Goal: Obtain resource: Download file/media

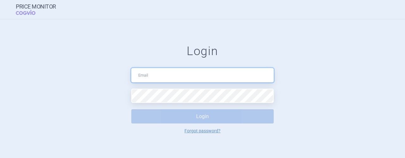
click at [177, 78] on input "text" at bounding box center [202, 75] width 142 height 14
type input "[EMAIL_ADDRESS][DOMAIN_NAME]"
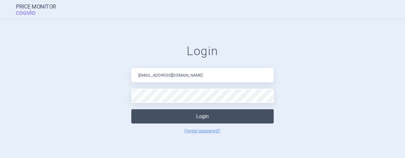
click at [205, 116] on button "Login" at bounding box center [202, 116] width 142 height 14
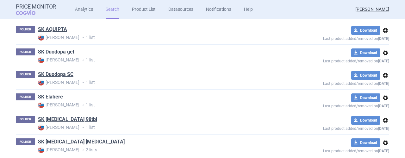
scroll to position [641, 0]
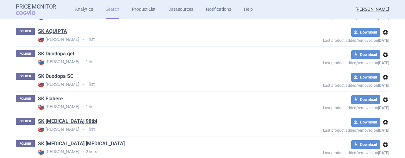
click at [58, 73] on link "SK Duodopa SC" at bounding box center [55, 76] width 35 height 7
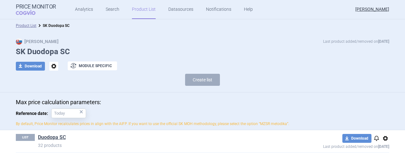
scroll to position [0, 0]
click at [46, 135] on link "Duodopa SC" at bounding box center [52, 137] width 28 height 7
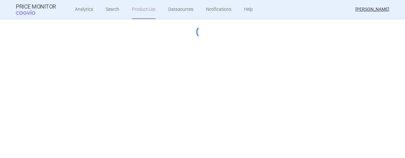
select select "[DATE]"
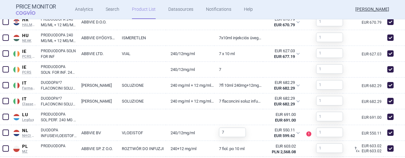
scroll to position [717, 0]
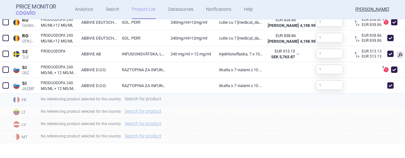
click at [146, 99] on link "Search for product" at bounding box center [143, 99] width 37 height 4
select select "country"
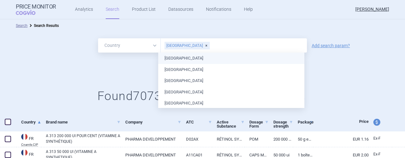
click at [210, 43] on input "text" at bounding box center [257, 45] width 94 height 8
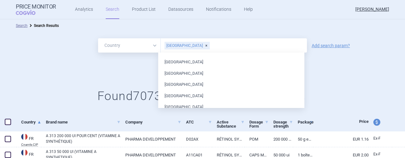
scroll to position [164, 0]
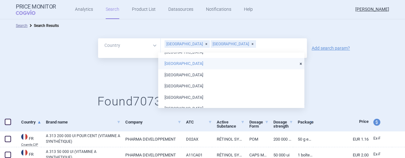
click at [167, 64] on li "[GEOGRAPHIC_DATA]" at bounding box center [231, 63] width 146 height 11
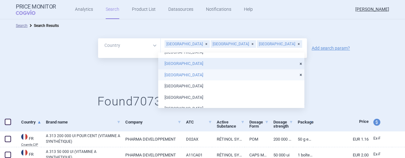
click at [171, 74] on li "[GEOGRAPHIC_DATA]" at bounding box center [231, 74] width 146 height 11
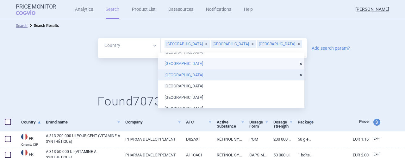
click at [333, 82] on div "All Brand Name ATC Company Active Substance Country Newer than [GEOGRAPHIC_DATA…" at bounding box center [202, 75] width 405 height 87
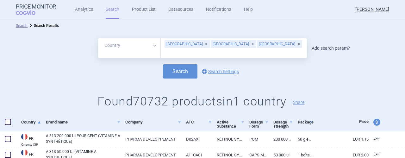
click at [334, 46] on link "Add search param?" at bounding box center [331, 48] width 38 height 4
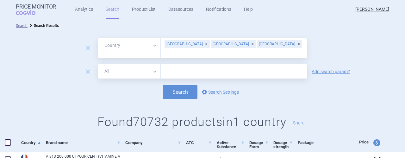
click at [192, 65] on input "text" at bounding box center [234, 71] width 146 height 14
type input "S"
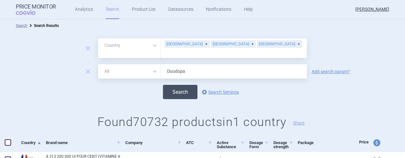
click at [175, 89] on button "Search" at bounding box center [180, 92] width 35 height 14
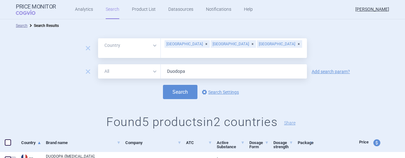
drag, startPoint x: 189, startPoint y: 67, endPoint x: 138, endPoint y: 65, distance: 51.0
click at [138, 65] on div "All Brand Name ATC Company Active Substance Country Newer than Duodopa" at bounding box center [202, 71] width 209 height 14
click at [182, 86] on button "Search" at bounding box center [180, 92] width 35 height 14
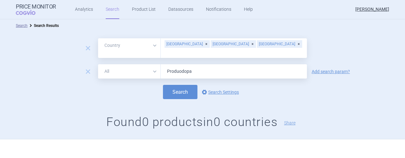
click at [195, 67] on input "Produodopa" at bounding box center [234, 71] width 146 height 14
click at [163, 85] on button "Search" at bounding box center [180, 92] width 35 height 14
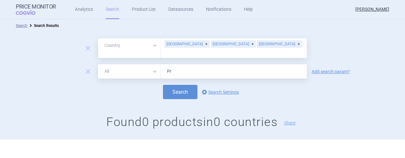
type input "P"
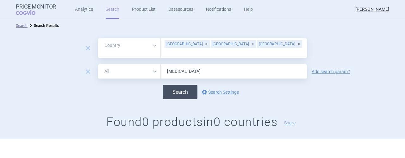
click at [179, 88] on button "Search" at bounding box center [180, 92] width 35 height 14
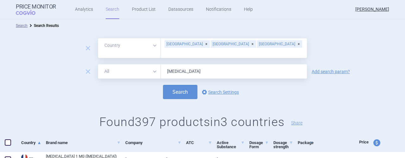
click at [194, 69] on input "[MEDICAL_DATA]" at bounding box center [234, 71] width 146 height 14
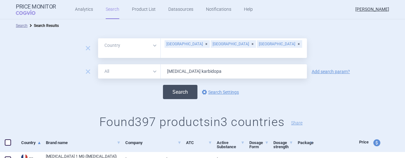
type input "[MEDICAL_DATA] karbidopa"
click at [180, 86] on button "Search" at bounding box center [180, 92] width 35 height 14
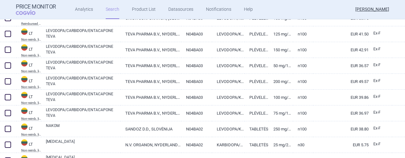
scroll to position [283, 0]
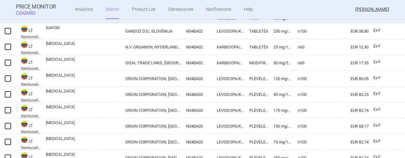
select select "country"
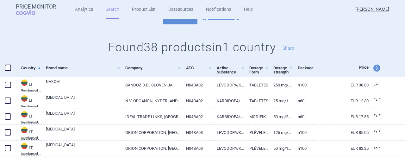
scroll to position [0, 0]
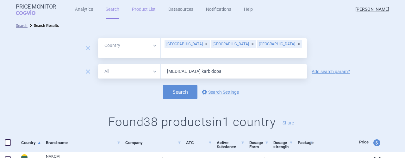
click at [136, 12] on link "Product List" at bounding box center [144, 9] width 24 height 19
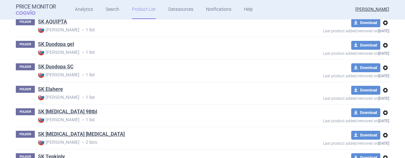
scroll to position [639, 0]
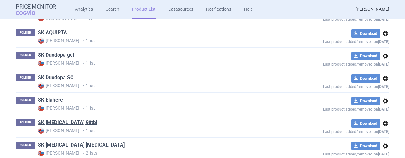
click at [54, 74] on link "SK Duodopa SC" at bounding box center [55, 77] width 35 height 7
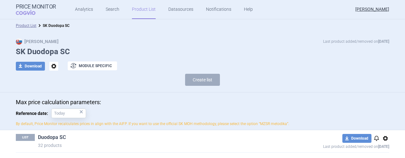
click at [52, 138] on link "Duodopa SC" at bounding box center [52, 137] width 28 height 7
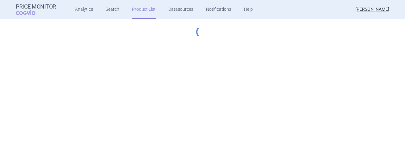
select select "[DATE]"
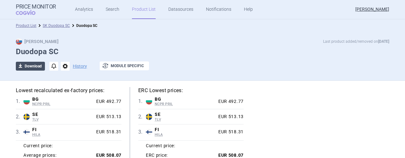
click at [32, 65] on button "download Download" at bounding box center [30, 66] width 29 height 9
select select "EUR"
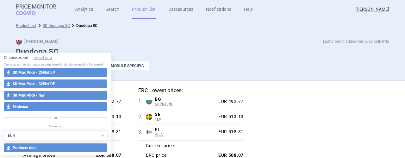
click at [283, 64] on div "download Download notifications options History exchange Module specific" at bounding box center [203, 65] width 374 height 9
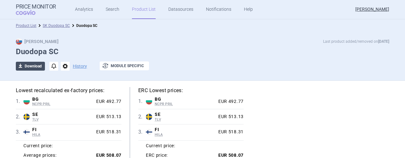
click at [28, 67] on button "download Download" at bounding box center [30, 66] width 29 height 9
select select "EUR"
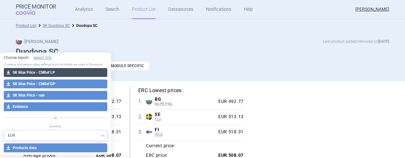
click at [44, 72] on button "download SK Max Price - CNRef LP" at bounding box center [56, 72] width 104 height 9
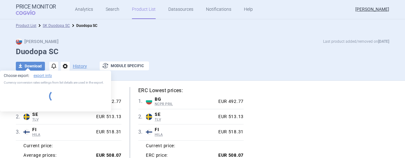
select select "EUR"
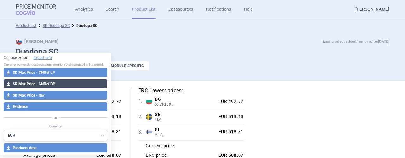
click at [53, 83] on button "download SK Max Price - CNRef DP" at bounding box center [56, 83] width 104 height 9
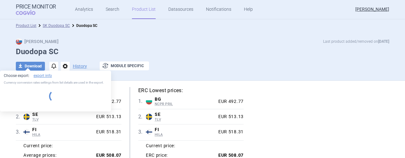
select select "EUR"
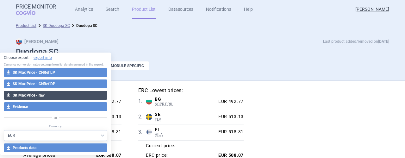
click at [33, 94] on button "download SK Max Price - raw" at bounding box center [56, 95] width 104 height 9
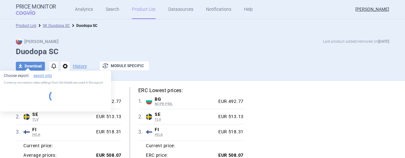
select select "EUR"
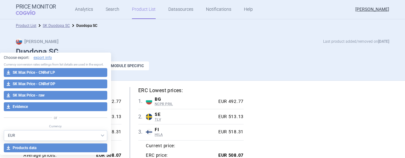
click at [328, 95] on div "Lowest recalculated ex-factory prices: 1 . BG NCPR PRIL [GEOGRAPHIC_DATA] NCPR …" at bounding box center [203, 132] width 374 height 91
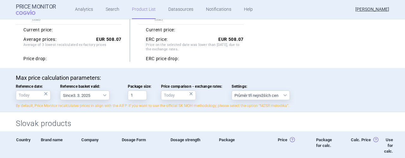
scroll to position [130, 0]
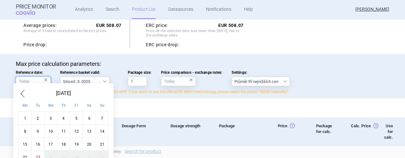
click at [25, 83] on input "Reference date: ×" at bounding box center [33, 81] width 35 height 9
click at [22, 96] on span "Previous Month" at bounding box center [22, 93] width 8 height 10
click at [74, 119] on div "1" at bounding box center [76, 118] width 13 height 13
type input "1. 8. 2025"
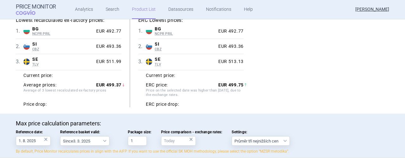
scroll to position [76, 0]
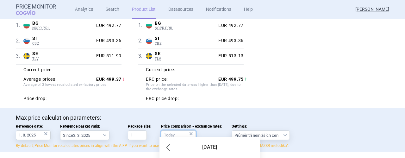
click at [173, 130] on input "Price comparison - exchange rates: ×" at bounding box center [178, 134] width 35 height 9
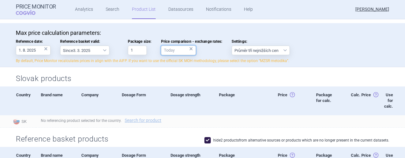
scroll to position [175, 0]
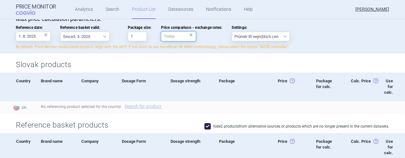
click at [174, 35] on input "Price comparison - exchange rates: ×" at bounding box center [178, 36] width 35 height 9
click at [169, 35] on input "Price comparison - exchange rates: ×" at bounding box center [178, 36] width 35 height 9
click at [179, 35] on input "Price comparison - exchange rates: ×" at bounding box center [178, 36] width 35 height 9
click at [190, 35] on div "×" at bounding box center [191, 34] width 4 height 7
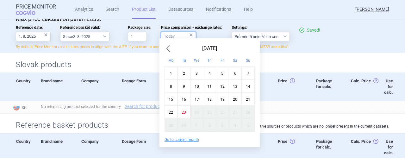
click at [174, 38] on input "Price comparison - exchange rates: ×" at bounding box center [178, 36] width 35 height 9
click at [170, 47] on span "Previous Month" at bounding box center [169, 48] width 8 height 10
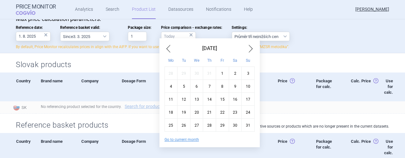
click at [222, 74] on div "1" at bounding box center [222, 73] width 13 height 13
type input "1. 8. 2025"
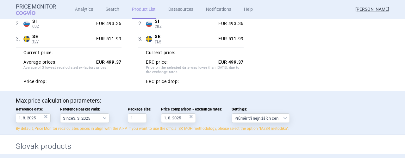
scroll to position [102, 0]
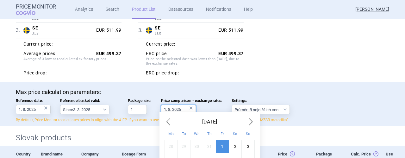
click at [183, 108] on input "1. 8. 2025" at bounding box center [178, 109] width 35 height 9
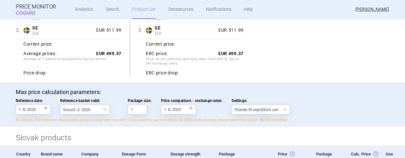
click at [356, 104] on div "Max price calculation parameters: Reference date: 1. 8. 2025 × Reference basket…" at bounding box center [203, 106] width 374 height 34
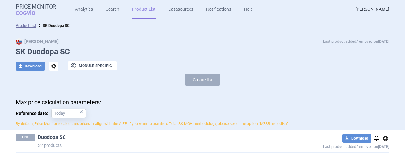
click at [54, 137] on link "Duodopa SC" at bounding box center [52, 137] width 28 height 7
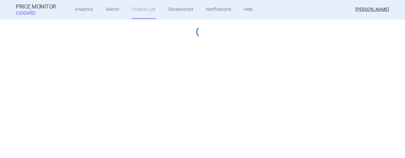
select select "[DATE]"
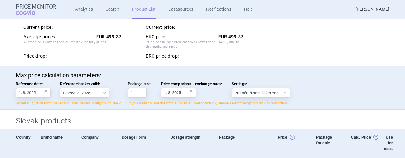
scroll to position [120, 0]
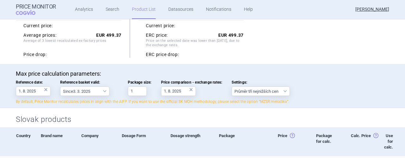
click at [44, 91] on div "×" at bounding box center [46, 89] width 4 height 7
click at [191, 90] on div "×" at bounding box center [191, 89] width 4 height 7
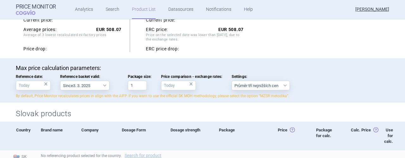
scroll to position [127, 0]
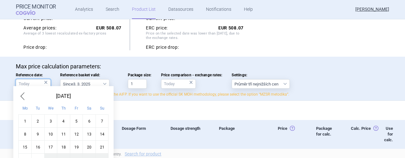
click at [24, 85] on input "Reference date: ×" at bounding box center [33, 83] width 35 height 9
click at [22, 97] on span "Previous Month" at bounding box center [22, 96] width 8 height 10
click at [74, 123] on div "1" at bounding box center [76, 120] width 13 height 13
type input "1. 8. 2025"
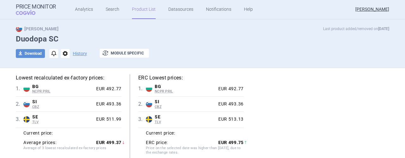
scroll to position [0, 0]
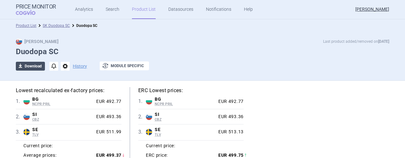
click at [32, 65] on button "download Download" at bounding box center [30, 66] width 29 height 9
select select "EUR"
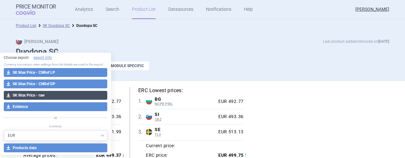
click at [59, 95] on button "download SK Max Price - raw" at bounding box center [56, 95] width 104 height 9
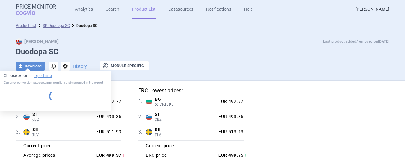
select select "EUR"
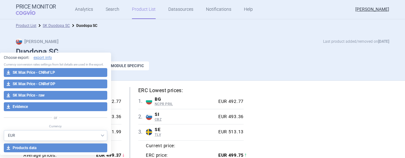
click at [294, 105] on div "Lowest recalculated ex-factory prices: 1 . BG NCPR PRIL [GEOGRAPHIC_DATA] NCPR …" at bounding box center [203, 132] width 374 height 91
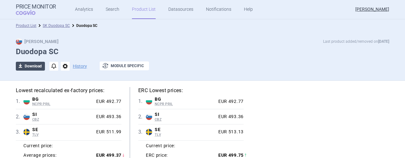
click at [31, 67] on button "download Download" at bounding box center [30, 66] width 29 height 9
select select "EUR"
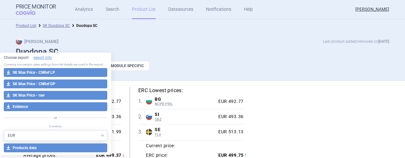
click at [287, 67] on div "download Download notifications options History exchange Module specific" at bounding box center [203, 65] width 374 height 9
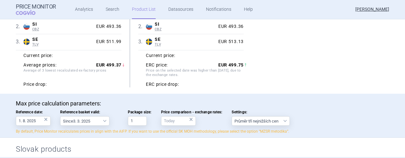
scroll to position [89, 0]
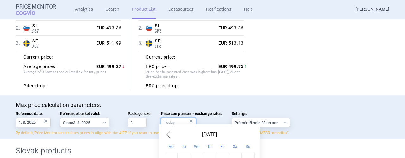
click at [171, 123] on input "Price comparison - exchange rates: ×" at bounding box center [178, 122] width 35 height 9
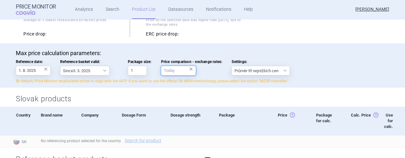
scroll to position [142, 0]
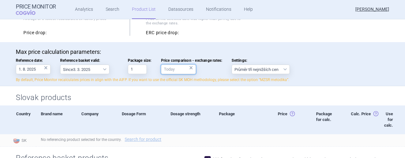
click at [170, 70] on input "Price comparison - exchange rates: ×" at bounding box center [178, 69] width 35 height 9
click at [189, 69] on div "×" at bounding box center [191, 67] width 4 height 7
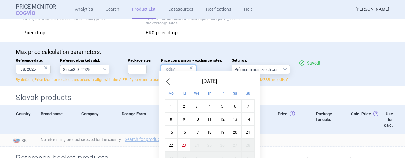
click at [173, 69] on input "Price comparison - exchange rates: ×" at bounding box center [178, 69] width 35 height 9
click at [168, 82] on span "Previous Month" at bounding box center [169, 81] width 8 height 10
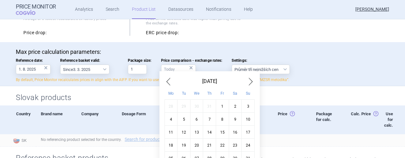
click at [220, 105] on div "1" at bounding box center [222, 106] width 13 height 13
type input "1. 8. 2025"
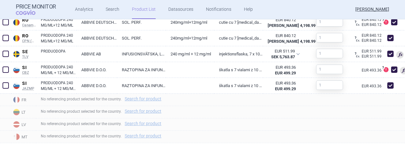
scroll to position [717, 0]
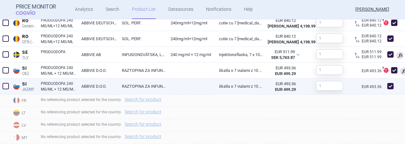
click at [288, 90] on strong "EUR 499.29" at bounding box center [285, 89] width 21 height 5
click at [287, 86] on div "EUR 493.36" at bounding box center [282, 84] width 28 height 6
click at [275, 85] on div "EUR 493.36" at bounding box center [282, 84] width 28 height 6
click at [295, 85] on div "EUR 493.36 EUR 499.29" at bounding box center [283, 87] width 41 height 16
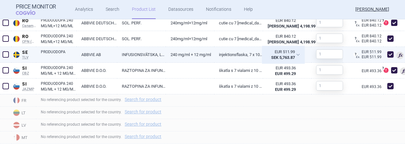
click at [296, 53] on div "EUR 511.99 SEK 5,763.87" at bounding box center [283, 55] width 41 height 16
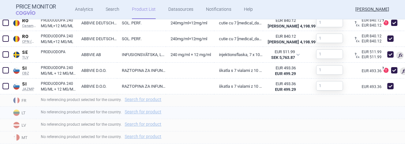
click at [305, 109] on div "No referencing product selected for the country. Search for product" at bounding box center [220, 113] width 369 height 12
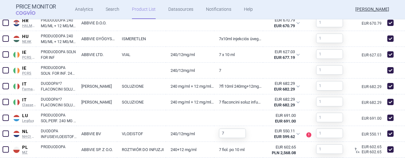
scroll to position [544, 0]
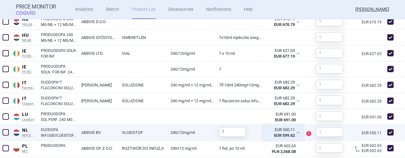
click at [296, 132] on div "EUR 550.11 EUR 599.62" at bounding box center [283, 133] width 41 height 16
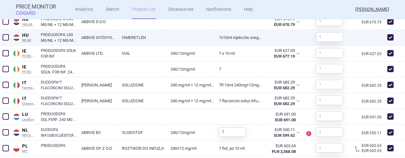
click at [299, 39] on div at bounding box center [287, 38] width 49 height 16
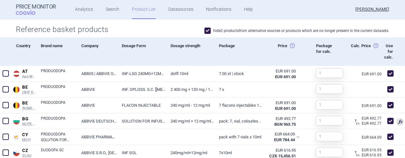
scroll to position [290, 0]
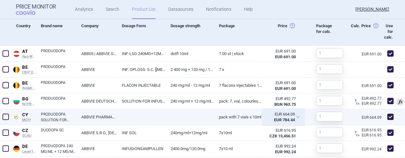
click at [295, 116] on div "EUR 664.09 EUR 784.44" at bounding box center [283, 117] width 41 height 16
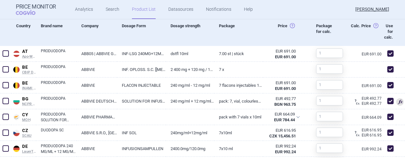
click at [307, 7] on div "Price Monitor COGVIO Analytics Search Product List Datasources Notifications He…" at bounding box center [203, 9] width 374 height 19
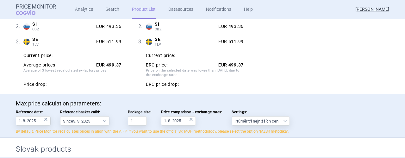
scroll to position [93, 0]
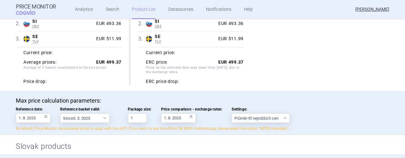
click at [190, 117] on div "×" at bounding box center [191, 116] width 4 height 7
click at [44, 117] on div "×" at bounding box center [46, 116] width 4 height 7
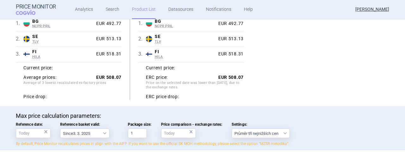
scroll to position [0, 0]
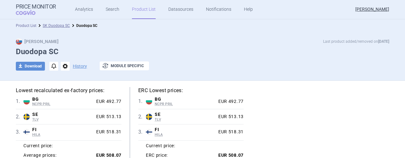
click at [25, 25] on link "Product List" at bounding box center [26, 25] width 21 height 4
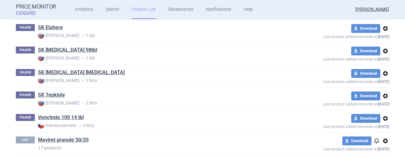
scroll to position [703, 0]
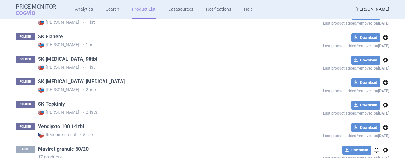
click at [57, 80] on link "SK [MEDICAL_DATA] [MEDICAL_DATA]" at bounding box center [81, 81] width 87 height 7
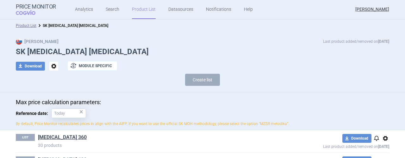
scroll to position [23, 0]
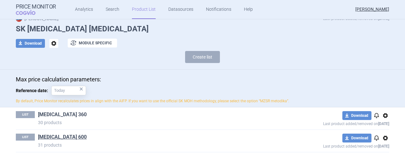
click at [48, 113] on link "[MEDICAL_DATA] 360" at bounding box center [62, 114] width 49 height 7
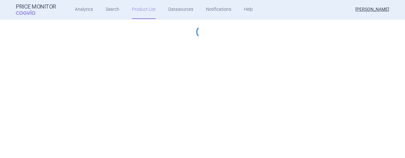
select select "[DATE]"
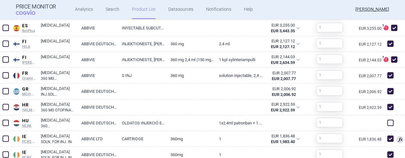
scroll to position [686, 0]
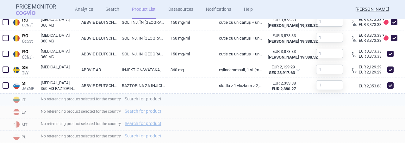
click at [145, 97] on link "Search for product" at bounding box center [143, 99] width 37 height 4
select select "country"
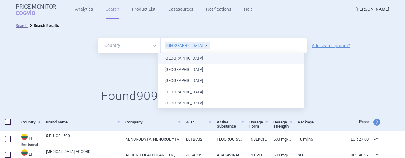
click at [210, 46] on input "text" at bounding box center [257, 45] width 94 height 8
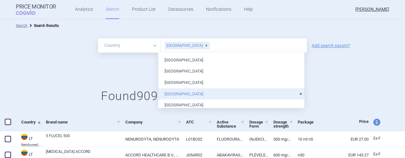
scroll to position [146, 0]
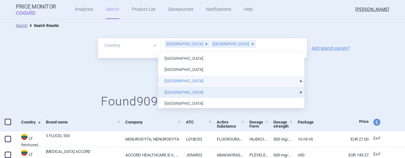
click at [175, 79] on li "[GEOGRAPHIC_DATA]" at bounding box center [231, 80] width 146 height 11
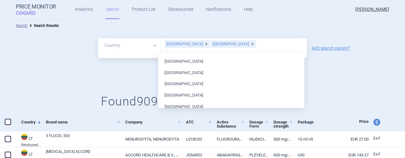
scroll to position [214, 0]
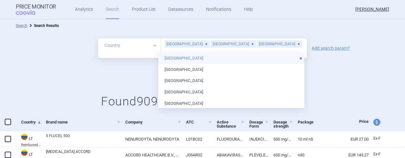
click at [168, 59] on li "[GEOGRAPHIC_DATA]" at bounding box center [231, 58] width 146 height 11
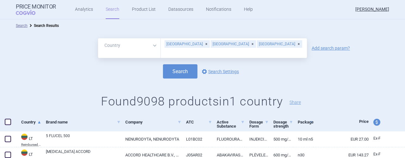
click at [365, 81] on div "All Brand Name ATC Company Active Substance Country Newer than [GEOGRAPHIC_DATA…" at bounding box center [202, 75] width 405 height 87
click at [328, 46] on link "Add search param?" at bounding box center [331, 48] width 38 height 4
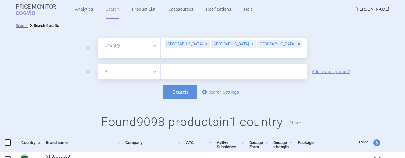
click at [181, 64] on input "text" at bounding box center [234, 71] width 146 height 14
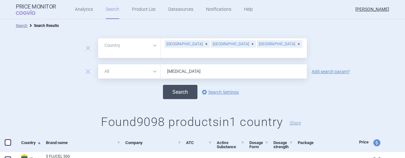
type input "[MEDICAL_DATA]"
click at [180, 87] on button "Search" at bounding box center [180, 92] width 35 height 14
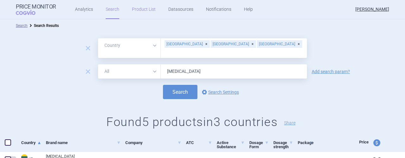
click at [144, 9] on link "Product List" at bounding box center [144, 9] width 24 height 19
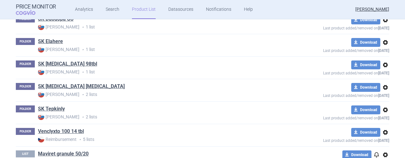
scroll to position [689, 0]
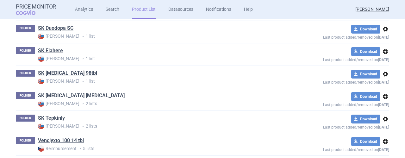
click at [60, 92] on link "SK [MEDICAL_DATA] [MEDICAL_DATA]" at bounding box center [81, 95] width 87 height 7
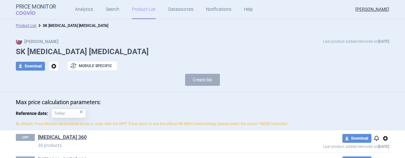
scroll to position [23, 0]
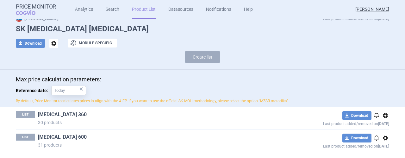
click at [41, 114] on link "[MEDICAL_DATA] 360" at bounding box center [62, 114] width 49 height 7
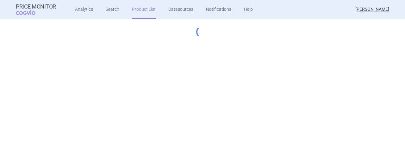
select select "[DATE]"
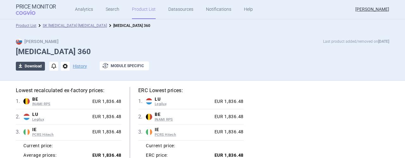
click at [26, 65] on button "download Download" at bounding box center [30, 66] width 29 height 9
select select "EUR"
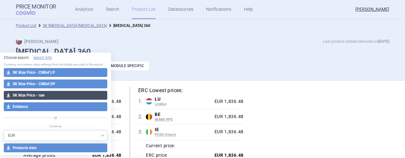
click at [42, 96] on button "download SK Max Price - raw" at bounding box center [56, 95] width 104 height 9
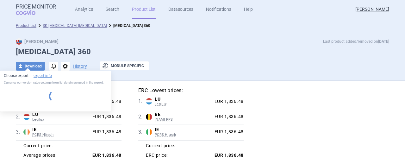
select select "EUR"
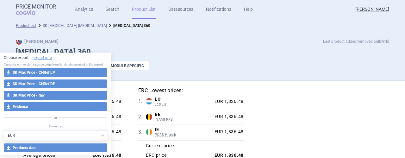
click at [48, 26] on link "SK [MEDICAL_DATA] [MEDICAL_DATA]" at bounding box center [75, 25] width 64 height 4
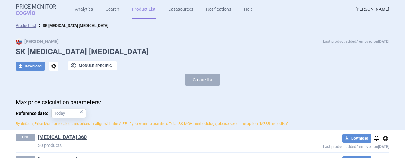
scroll to position [23, 0]
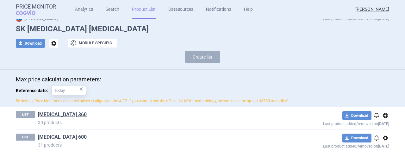
click at [52, 136] on link "[MEDICAL_DATA] 600" at bounding box center [62, 137] width 49 height 7
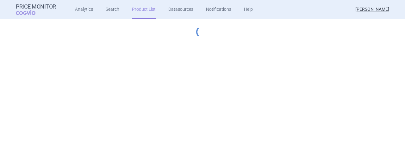
select select "[DATE]"
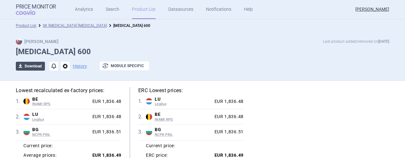
click at [29, 66] on button "download Download" at bounding box center [30, 66] width 29 height 9
select select "EUR"
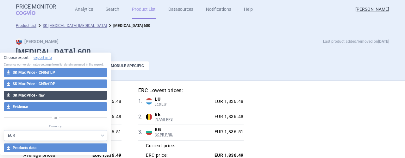
click at [61, 94] on button "download SK Max Price - raw" at bounding box center [56, 95] width 104 height 9
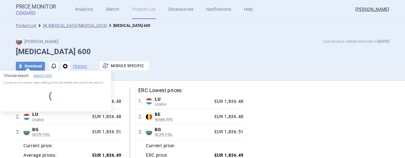
select select "EUR"
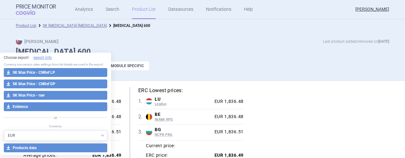
click at [261, 60] on div "Max Price Last product added/removed on [DATE] [MEDICAL_DATA] 600 download Down…" at bounding box center [202, 57] width 399 height 39
